Goal: Transaction & Acquisition: Purchase product/service

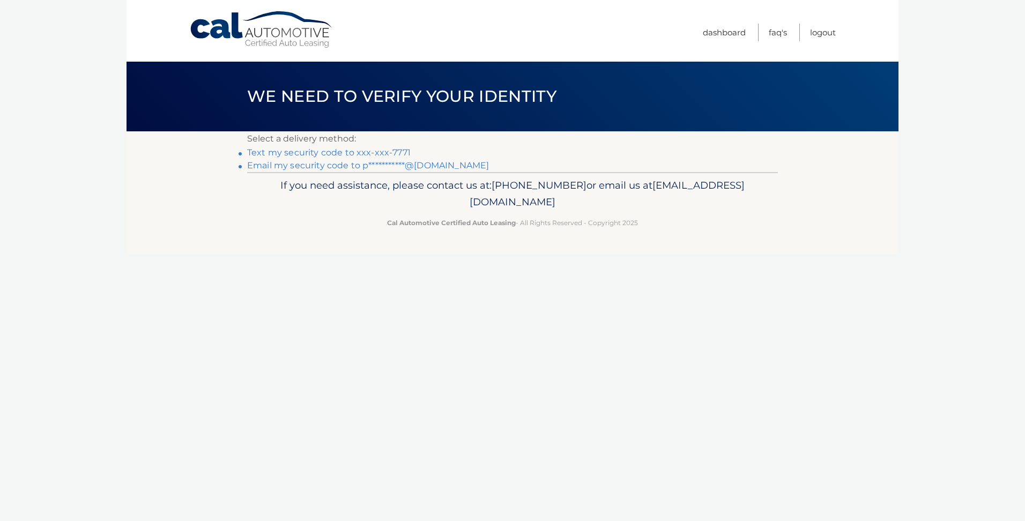
click at [388, 150] on link "Text my security code to xxx-xxx-7771" at bounding box center [329, 152] width 164 height 10
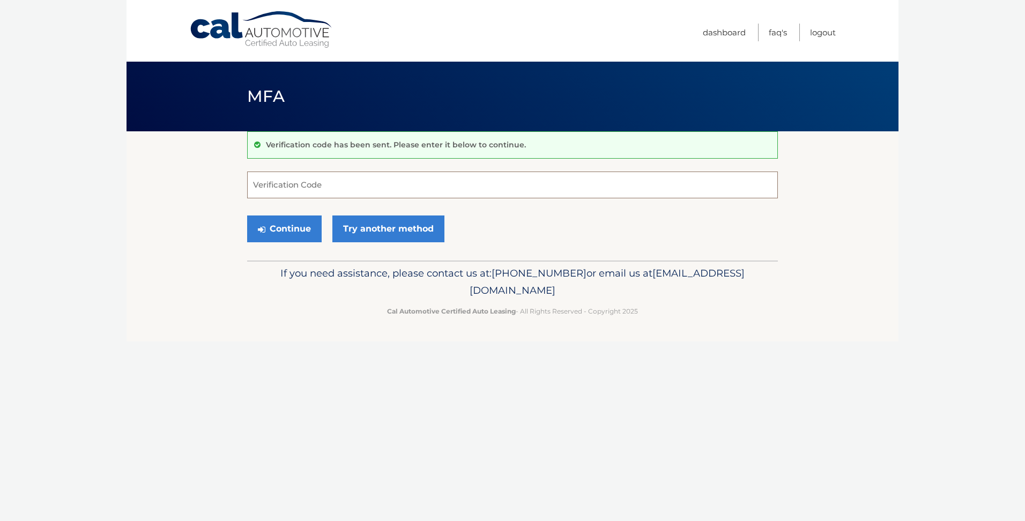
click at [315, 193] on input "Verification Code" at bounding box center [512, 185] width 531 height 27
type input "239753"
click at [301, 229] on button "Continue" at bounding box center [284, 229] width 75 height 27
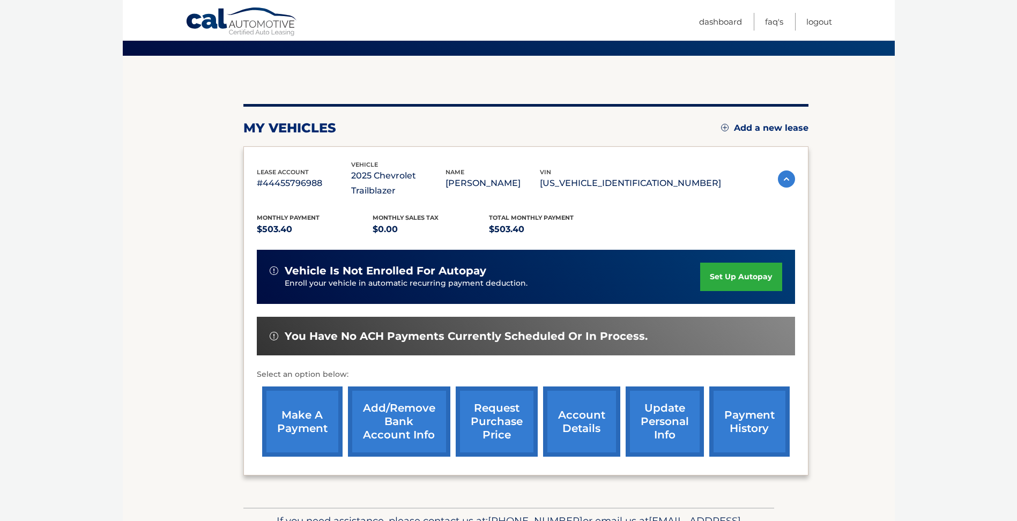
scroll to position [86, 0]
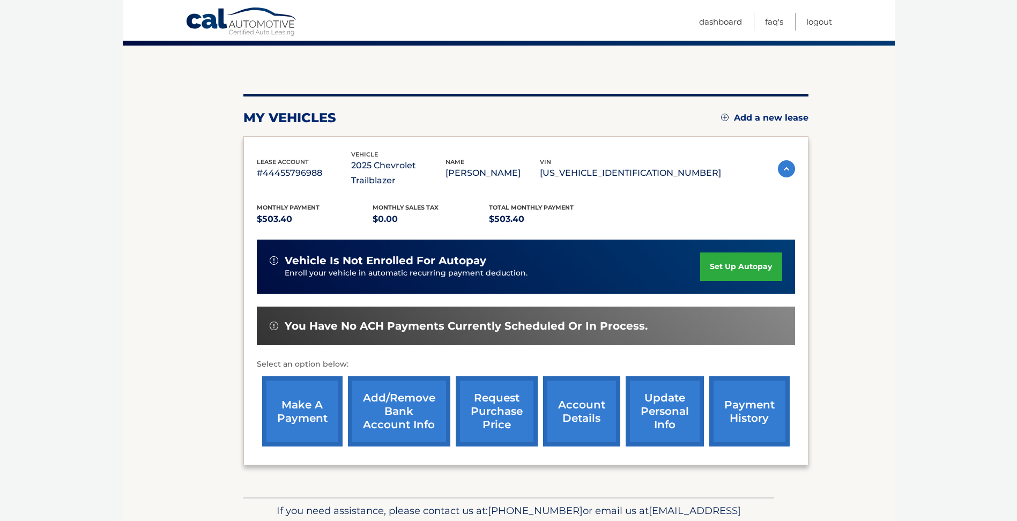
click at [755, 396] on link "payment history" at bounding box center [750, 411] width 80 height 70
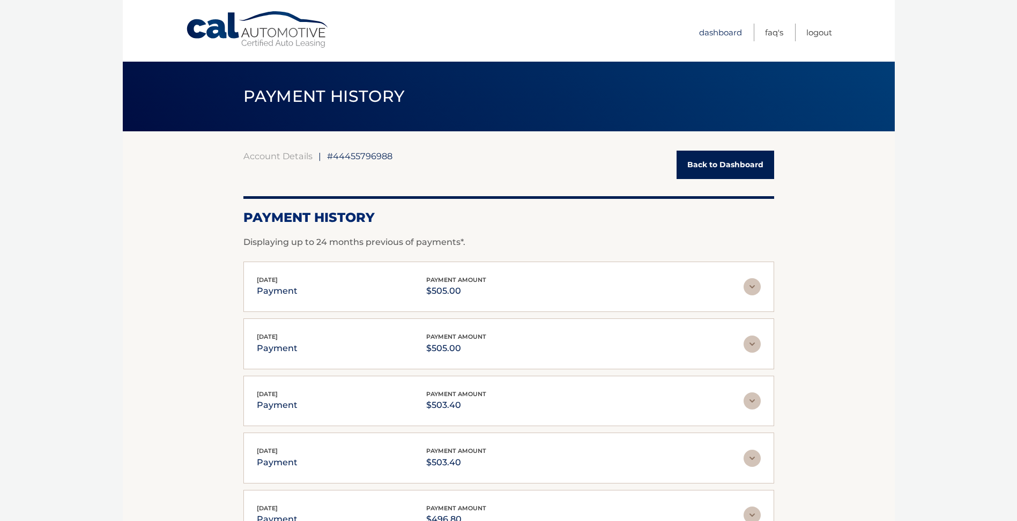
click at [718, 28] on link "Dashboard" at bounding box center [720, 33] width 43 height 18
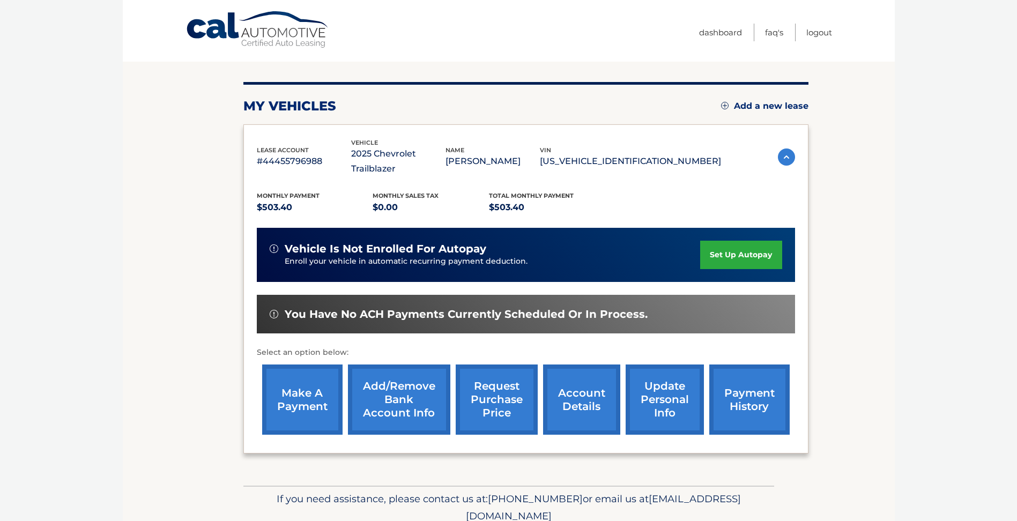
scroll to position [129, 0]
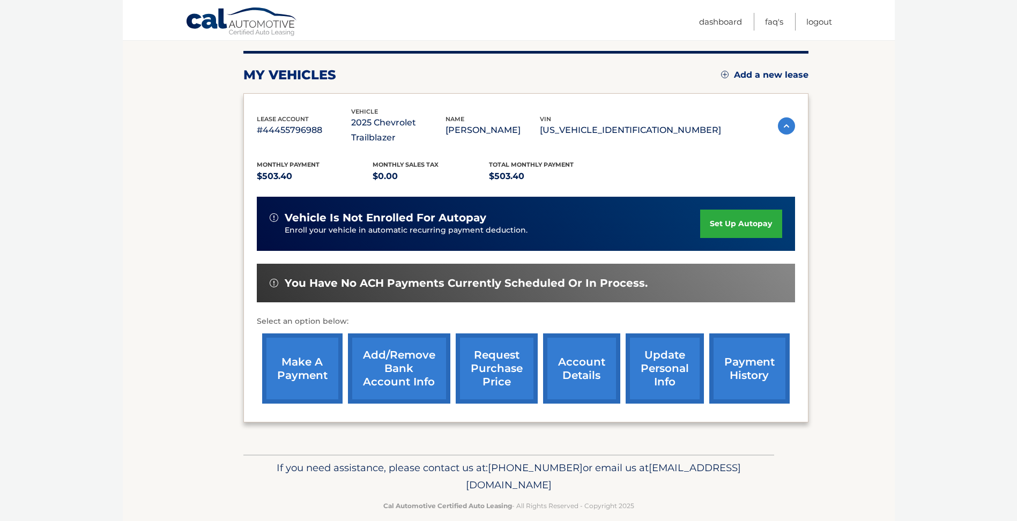
click at [328, 355] on link "make a payment" at bounding box center [302, 369] width 80 height 70
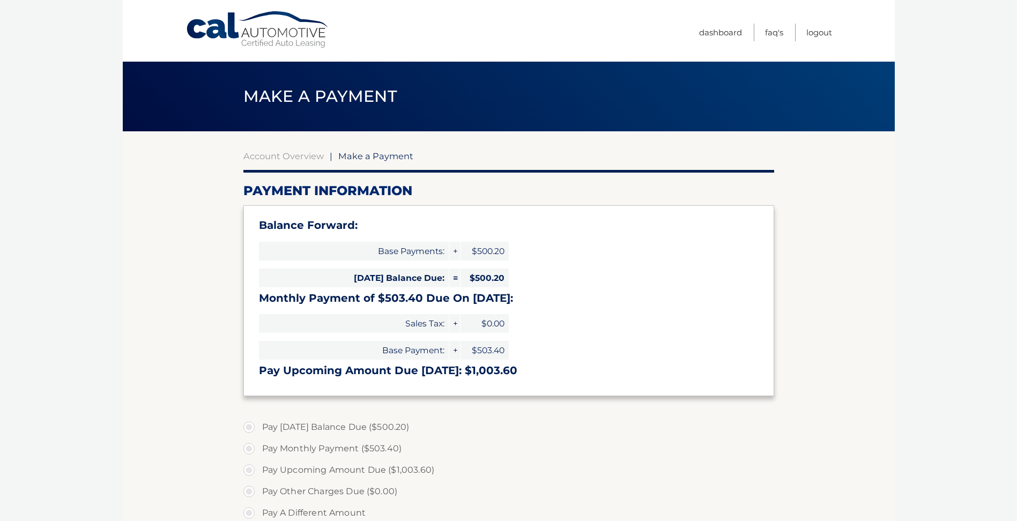
select select "OTg4MzI4MjktN2QwMi00MjJmLWJhZDEtYjhhZmNlNGY3ZDg1"
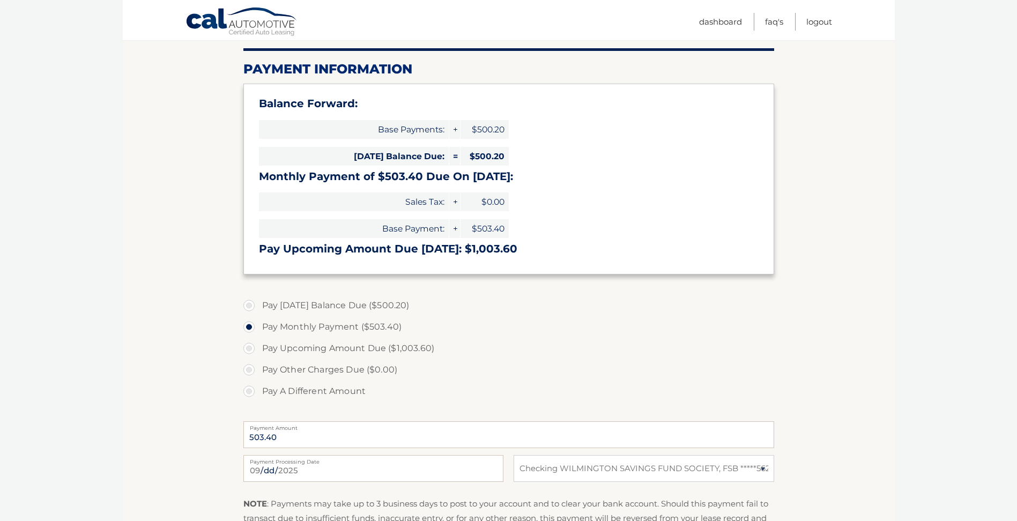
scroll to position [150, 0]
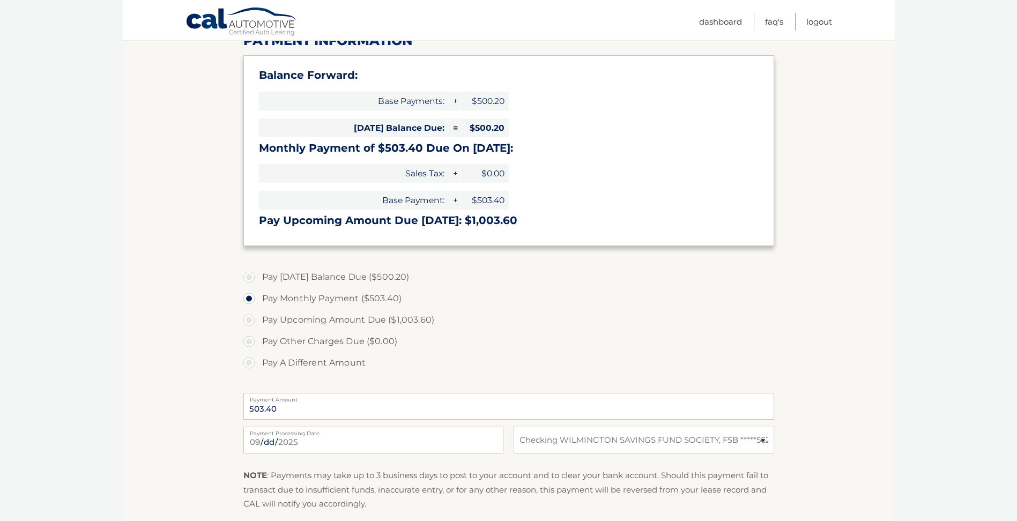
click at [248, 365] on label "Pay A Different Amount" at bounding box center [508, 362] width 531 height 21
click at [248, 365] on input "Pay A Different Amount" at bounding box center [253, 360] width 11 height 17
radio input "true"
type input "505.00"
drag, startPoint x: 527, startPoint y: 358, endPoint x: 539, endPoint y: 360, distance: 12.1
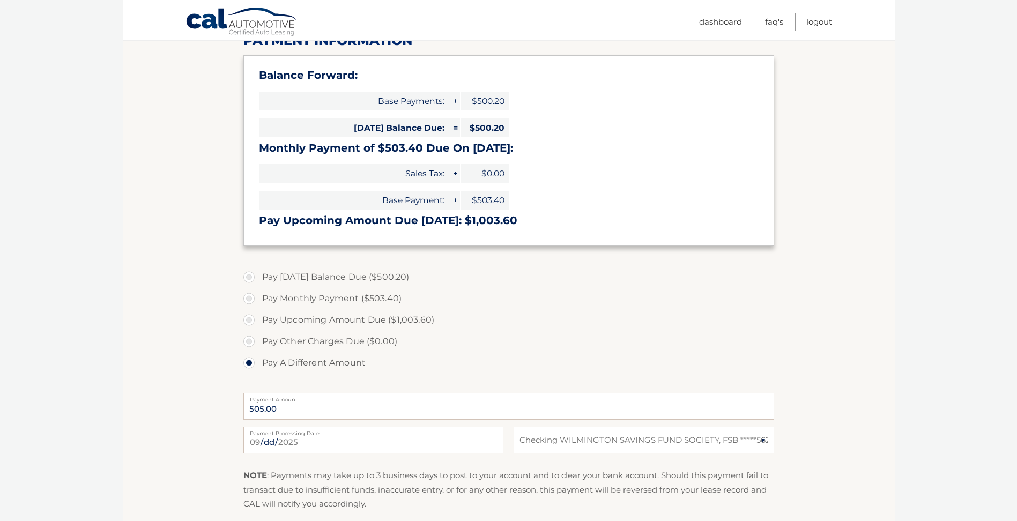
click at [529, 357] on label "Pay A Different Amount" at bounding box center [508, 362] width 531 height 21
click at [258, 357] on input "Pay A Different Amount" at bounding box center [253, 360] width 11 height 17
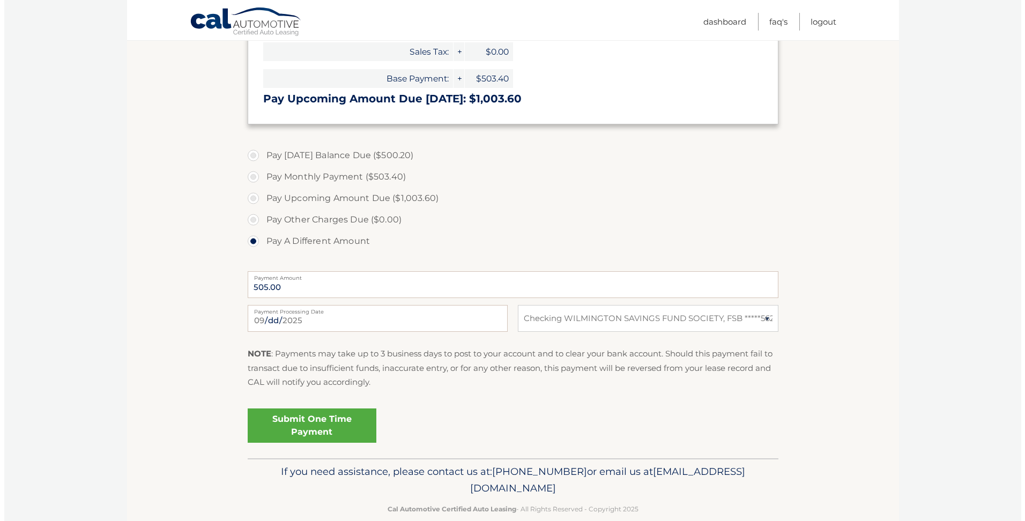
scroll to position [286, 0]
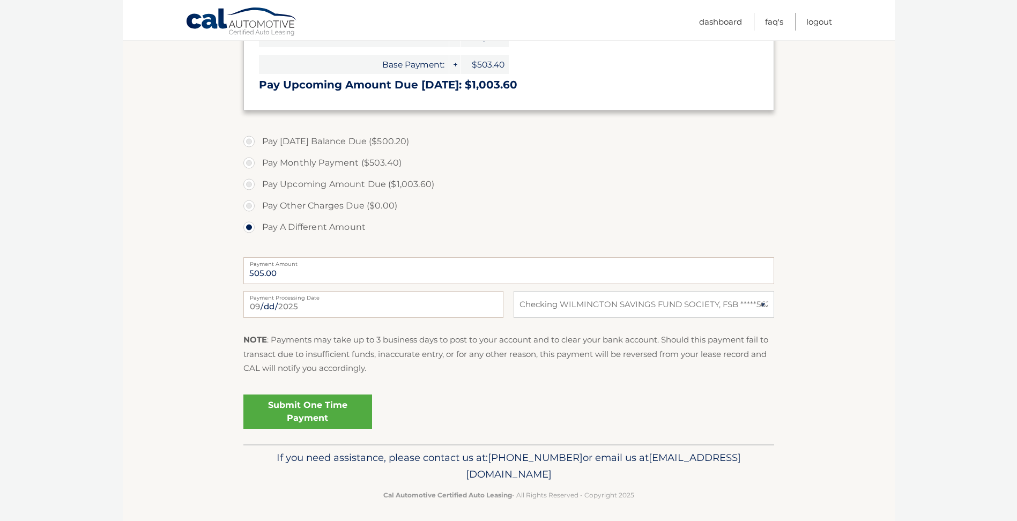
click at [291, 413] on link "Submit One Time Payment" at bounding box center [307, 412] width 129 height 34
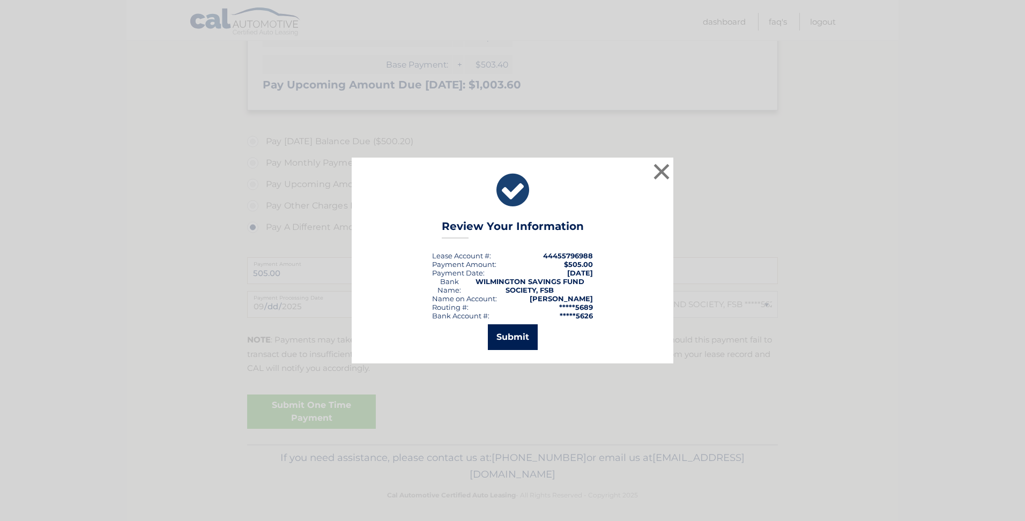
click at [514, 341] on button "Submit" at bounding box center [513, 337] width 50 height 26
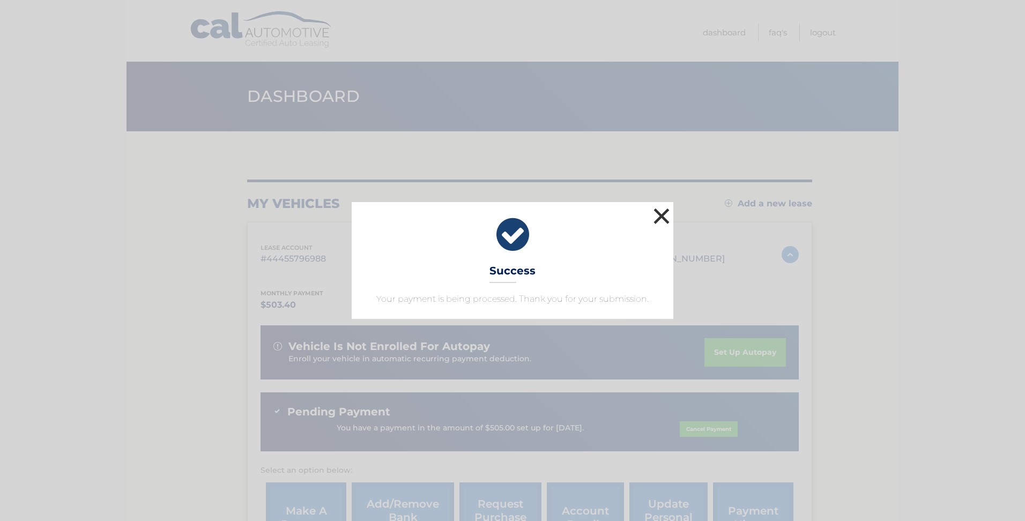
click at [657, 222] on button "×" at bounding box center [661, 215] width 21 height 21
